Goal: Task Accomplishment & Management: Complete application form

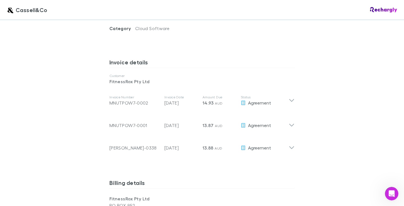
scroll to position [280, 0]
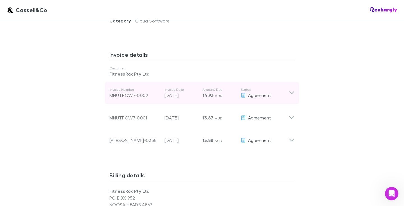
click at [290, 90] on icon at bounding box center [292, 93] width 6 height 7
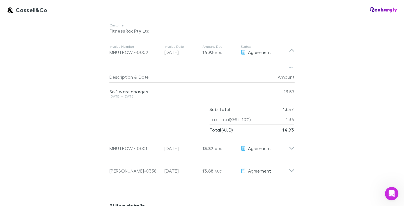
scroll to position [332, 0]
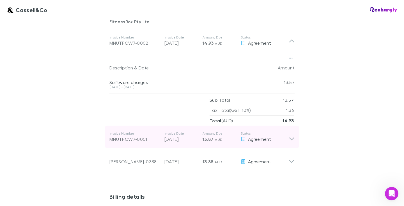
click at [290, 131] on icon at bounding box center [292, 136] width 6 height 11
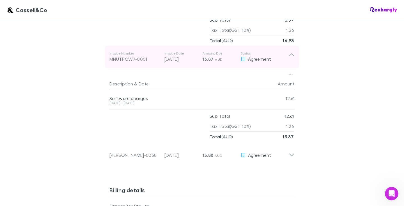
scroll to position [415, 0]
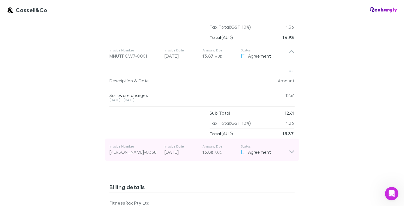
click at [292, 144] on icon at bounding box center [292, 149] width 6 height 11
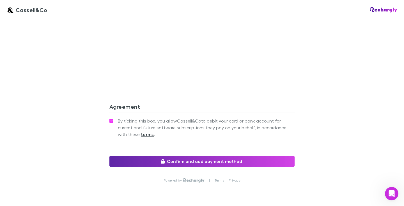
scroll to position [767, 0]
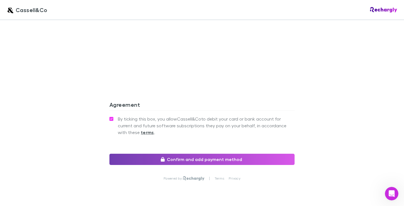
click at [200, 155] on button "Confirm and add payment method" at bounding box center [201, 158] width 185 height 11
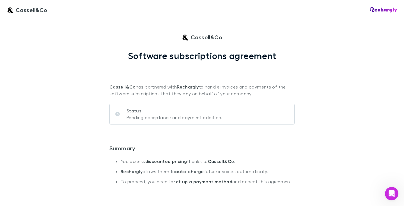
scroll to position [0, 0]
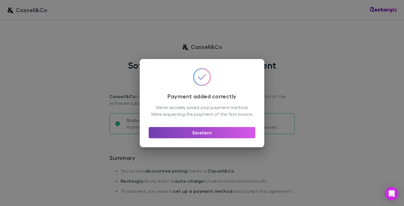
click at [200, 136] on button "Excellent" at bounding box center [202, 132] width 107 height 11
